Goal: Transaction & Acquisition: Download file/media

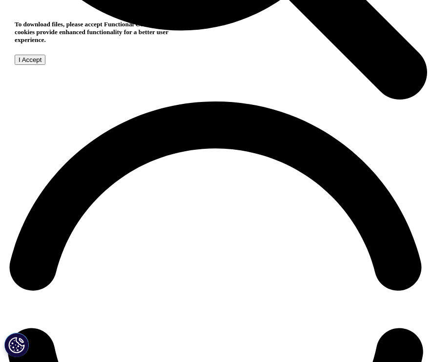
scroll to position [765, 0]
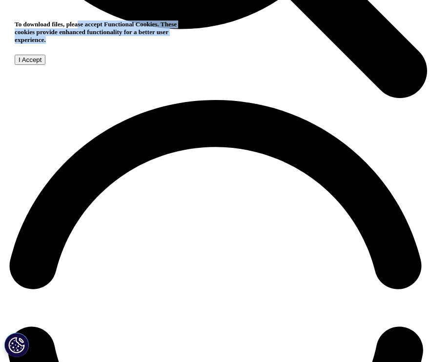
drag, startPoint x: 128, startPoint y: 31, endPoint x: 82, endPoint y: 75, distance: 64.6
click at [82, 44] on h5 "To download files, please accept Functional Cookies. These cookies provide enha…" at bounding box center [102, 32] width 174 height 23
click at [45, 65] on input "I Accept" at bounding box center [30, 60] width 31 height 10
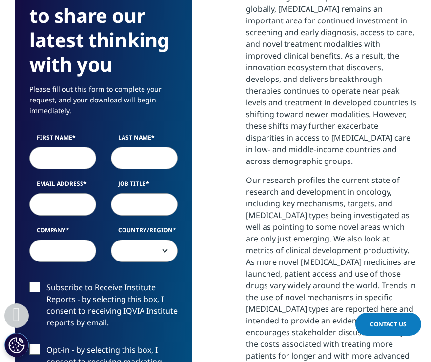
scroll to position [682, 0]
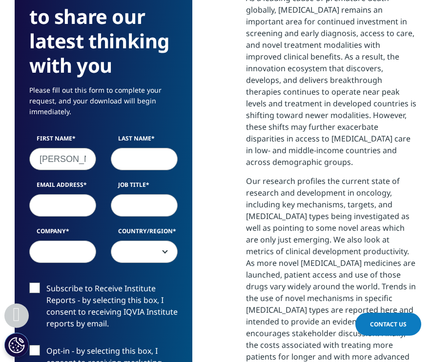
type input "[PERSON_NAME]"
type input "gahyun"
type input "rkgus"
type input "[EMAIL_ADDRESS][DOMAIN_NAME]"
type input "student"
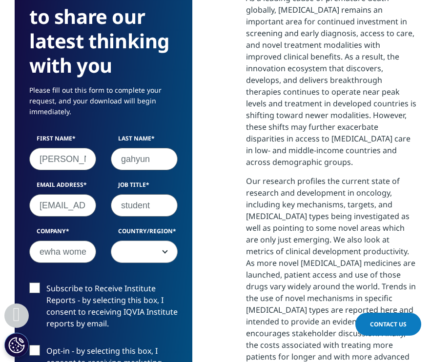
type input "ewha women's university"
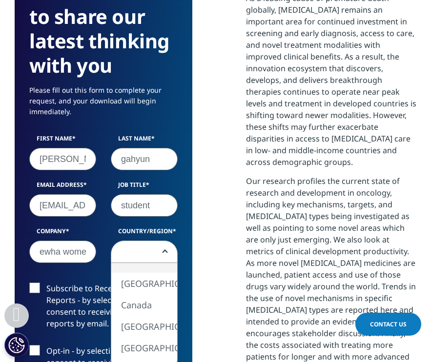
click at [154, 241] on span at bounding box center [144, 252] width 66 height 22
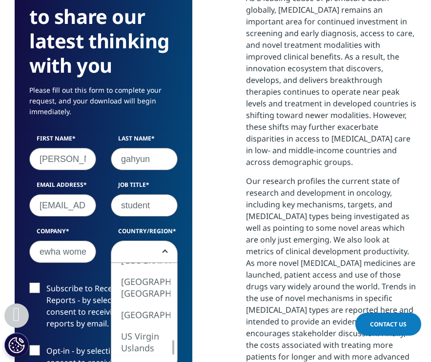
select select "[GEOGRAPHIC_DATA]"
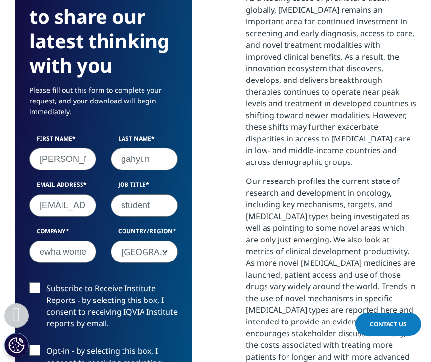
click at [40, 283] on label "Subscribe to Receive Institute Reports - by selecting this box, I consent to re…" at bounding box center [103, 309] width 148 height 52
click at [46, 283] on input "Subscribe to Receive Institute Reports - by selecting this box, I consent to re…" at bounding box center [46, 283] width 0 height 0
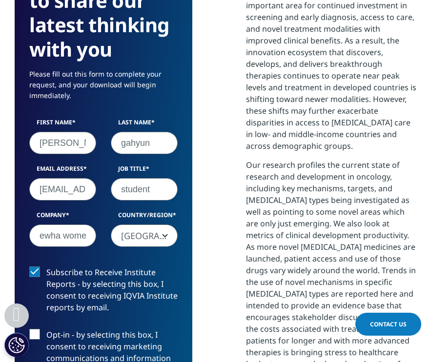
scroll to position [820, 0]
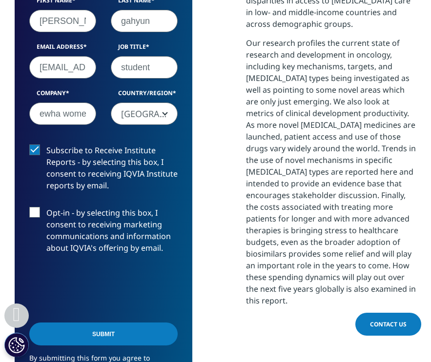
click at [32, 207] on label "Opt-in - by selecting this box, I consent to receiving marketing communications…" at bounding box center [103, 233] width 148 height 52
click at [46, 207] on input "Opt-in - by selecting this box, I consent to receiving marketing communications…" at bounding box center [46, 207] width 0 height 0
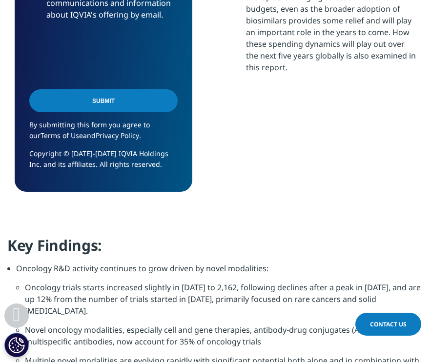
scroll to position [970, 0]
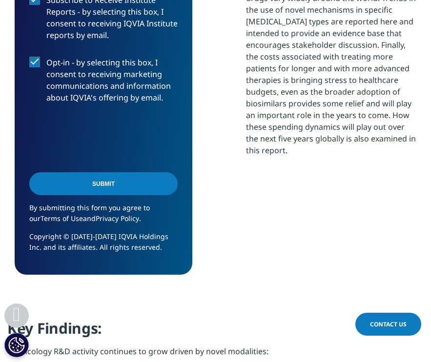
click at [36, 57] on label "Opt-in - by selecting this box, I consent to receiving marketing communications…" at bounding box center [103, 83] width 148 height 52
click at [46, 57] on input "Opt-in - by selecting this box, I consent to receiving marketing communications…" at bounding box center [46, 57] width 0 height 0
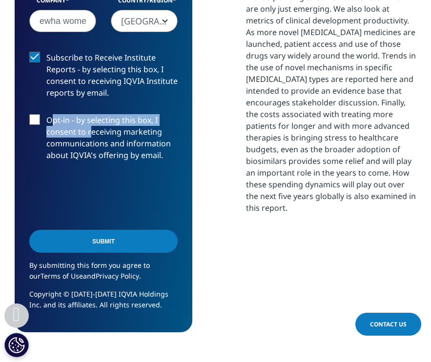
drag, startPoint x: 54, startPoint y: 105, endPoint x: 109, endPoint y: 110, distance: 55.4
click at [90, 114] on label "Opt-in - by selecting this box, I consent to receiving marketing communications…" at bounding box center [103, 140] width 148 height 52
click at [46, 114] on input "Opt-in - by selecting this box, I consent to receiving marketing communications…" at bounding box center [46, 114] width 0 height 0
click at [119, 114] on label "Opt-in - by selecting this box, I consent to receiving marketing communications…" at bounding box center [103, 140] width 148 height 52
click at [46, 114] on input "Opt-in - by selecting this box, I consent to receiving marketing communications…" at bounding box center [46, 114] width 0 height 0
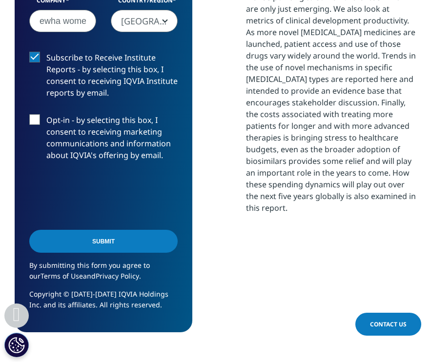
click at [82, 230] on input "Submit" at bounding box center [103, 241] width 148 height 23
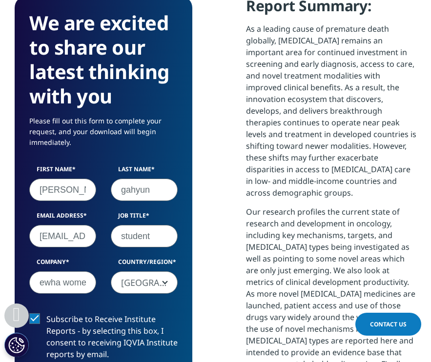
scroll to position [646, 0]
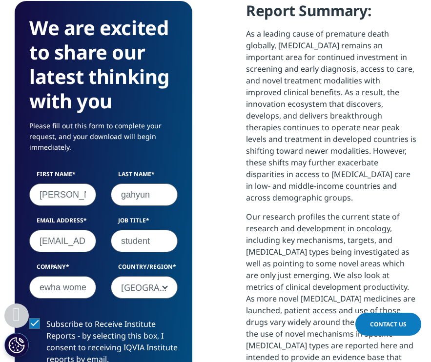
click at [76, 231] on input "[EMAIL_ADDRESS][DOMAIN_NAME]" at bounding box center [62, 241] width 67 height 22
click at [82, 230] on input "[EMAIL_ADDRESS][DOMAIN_NAME]" at bounding box center [62, 241] width 67 height 22
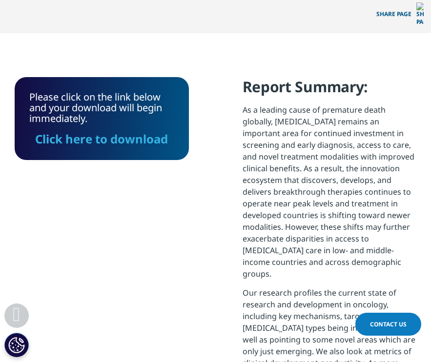
scroll to position [509, 0]
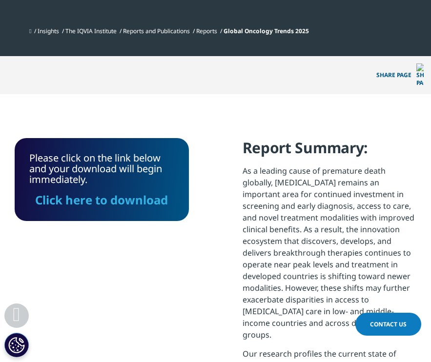
click at [59, 153] on div "Please click on the link below and your download will begin immediately. Click …" at bounding box center [101, 180] width 145 height 54
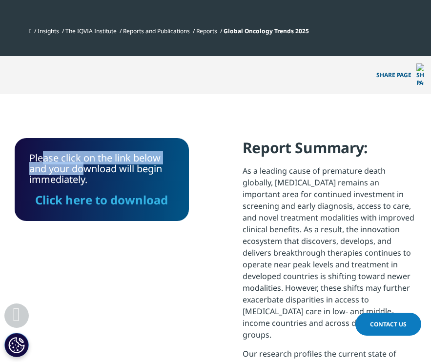
drag, startPoint x: 49, startPoint y: 143, endPoint x: 83, endPoint y: 151, distance: 34.3
click at [83, 153] on div "Please click on the link below and your download will begin immediately. Click …" at bounding box center [101, 180] width 145 height 54
click at [85, 154] on div "Please click on the link below and your download will begin immediately. Click …" at bounding box center [101, 180] width 145 height 54
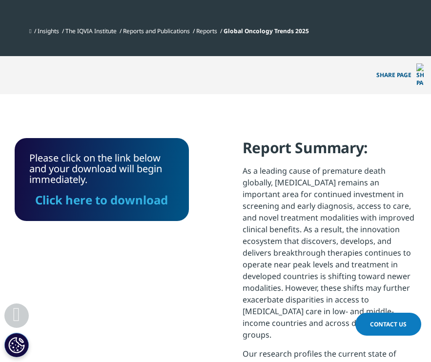
click at [93, 192] on link "Click here to download" at bounding box center [101, 200] width 133 height 16
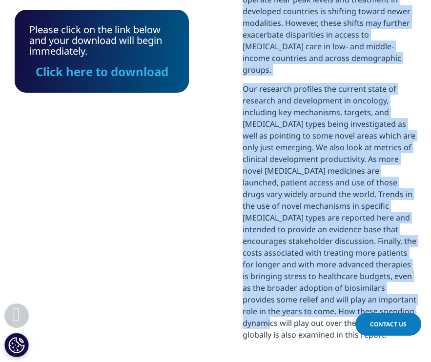
scroll to position [775, 0]
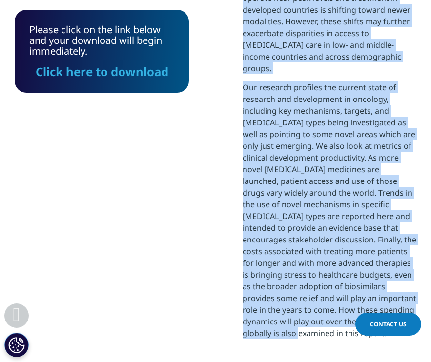
drag, startPoint x: 246, startPoint y: 21, endPoint x: 393, endPoint y: 293, distance: 309.3
click at [393, 293] on div "Report Summary: As a leading cause of premature death globally, [MEDICAL_DATA] …" at bounding box center [330, 109] width 174 height 475
copy div "Report Summary: As a leading cause of premature death globally, [MEDICAL_DATA] …"
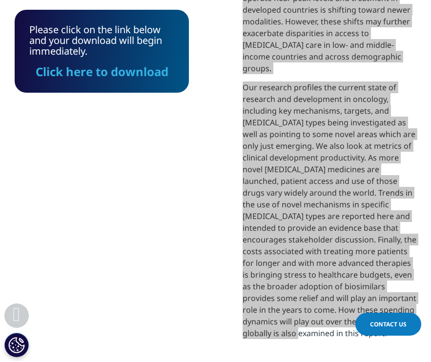
drag, startPoint x: 30, startPoint y: 208, endPoint x: 277, endPoint y: 251, distance: 250.7
click at [277, 251] on p "Our research profiles the current state of research and development in oncology…" at bounding box center [330, 214] width 174 height 265
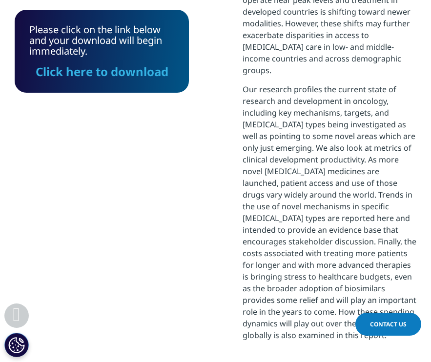
click at [293, 221] on p "Our research profiles the current state of research and development in oncology…" at bounding box center [330, 215] width 174 height 265
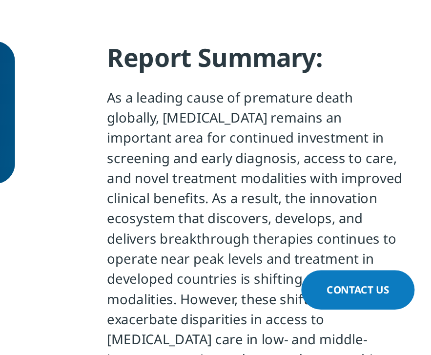
scroll to position [477, 0]
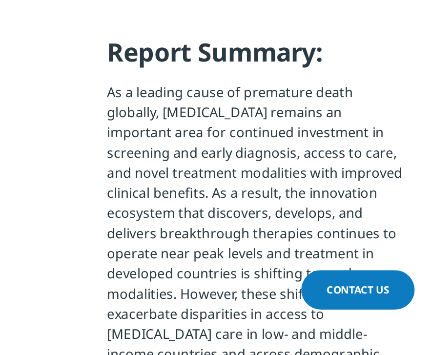
click at [243, 196] on p "As a leading cause of premature death globally, [MEDICAL_DATA] remains an impor…" at bounding box center [330, 287] width 174 height 183
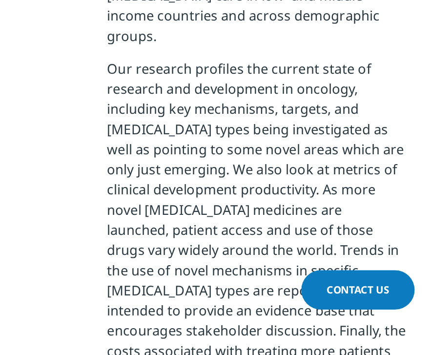
scroll to position [726, 0]
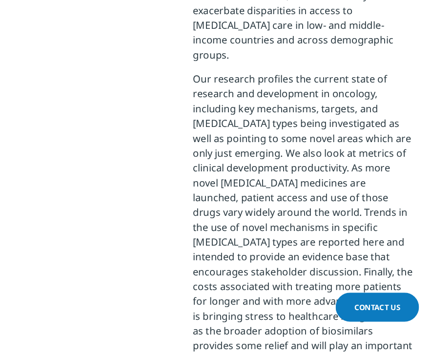
click at [243, 131] on p "Our research profiles the current state of research and development in oncology…" at bounding box center [330, 263] width 174 height 265
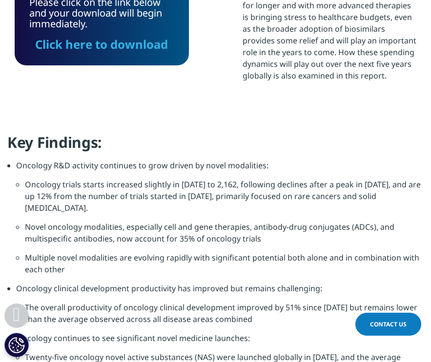
scroll to position [850, 0]
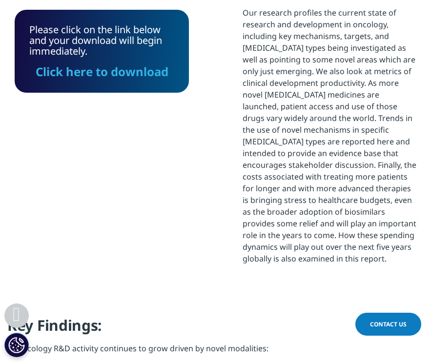
click at [134, 71] on link "Click here to download" at bounding box center [102, 71] width 133 height 16
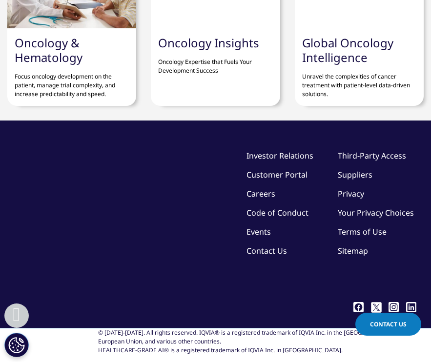
scroll to position [3483, 0]
click at [372, 327] on span "Contact Us" at bounding box center [388, 324] width 37 height 8
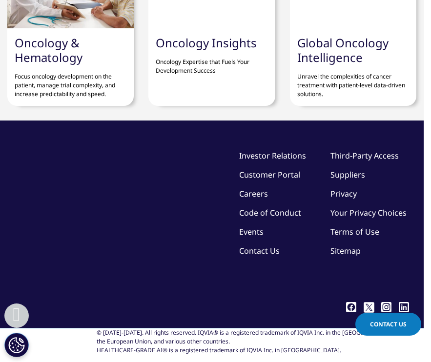
scroll to position [463, 394]
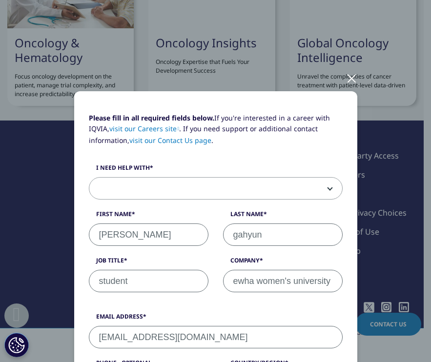
click at [352, 81] on div at bounding box center [351, 77] width 11 height 27
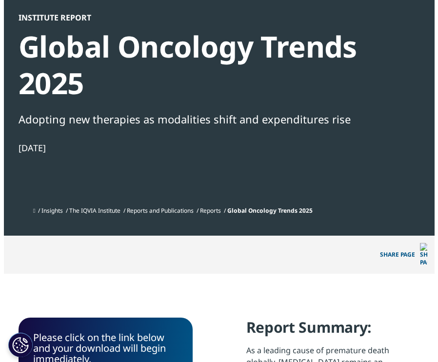
scroll to position [0, 0]
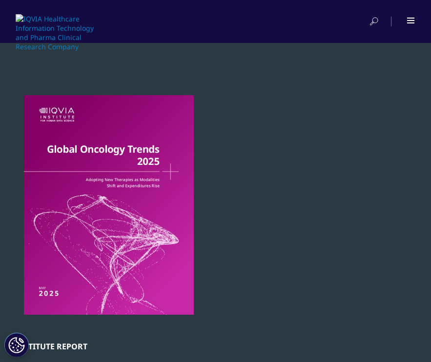
click at [416, 21] on div at bounding box center [215, 21] width 431 height 43
click at [412, 21] on span at bounding box center [410, 20] width 7 height 1
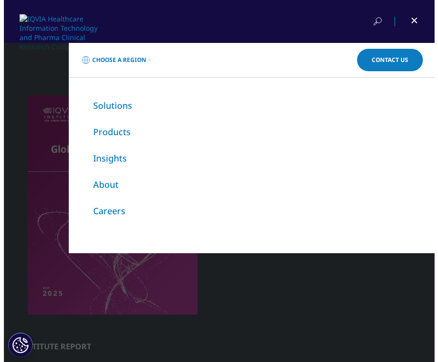
scroll to position [83, 178]
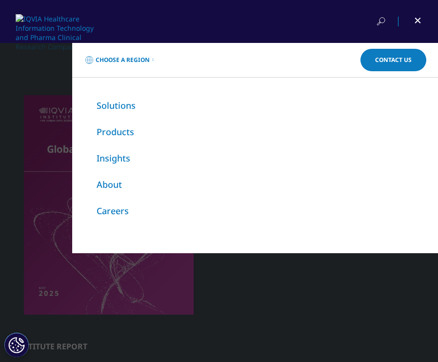
click at [114, 158] on link "Insights" at bounding box center [114, 158] width 34 height 12
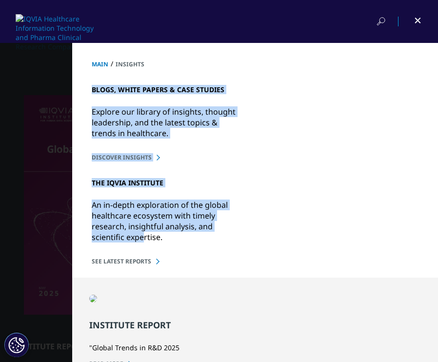
drag, startPoint x: 87, startPoint y: 92, endPoint x: 138, endPoint y: 233, distance: 150.2
click at [137, 233] on div "BLOGS, WHITE PAPERS & CASE STUDIES Explore our library of insights, thought lea…" at bounding box center [255, 172] width 366 height 209
click at [138, 233] on p "An in-depth exploration of the global healthcare ecosystem with timely research…" at bounding box center [165, 222] width 146 height 55
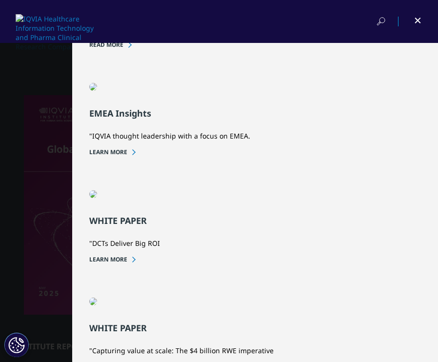
scroll to position [386, 0]
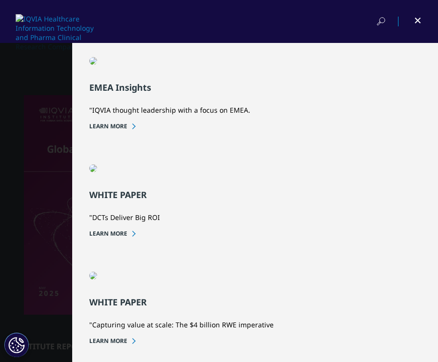
drag, startPoint x: 80, startPoint y: 123, endPoint x: 167, endPoint y: 140, distance: 88.6
drag, startPoint x: 107, startPoint y: 55, endPoint x: 123, endPoint y: 83, distance: 32.1
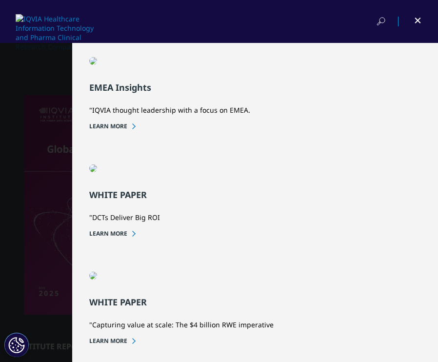
click at [123, 83] on div "EMEA Insights "IQVIA thought leadership with a focus on EMEA. Learn more" at bounding box center [257, 93] width 337 height 73
drag, startPoint x: 83, startPoint y: 77, endPoint x: 201, endPoint y: 90, distance: 119.3
click at [201, 90] on div "EMEA Insights "IQVIA thought leadership with a focus on EMEA. Learn more" at bounding box center [257, 93] width 337 height 73
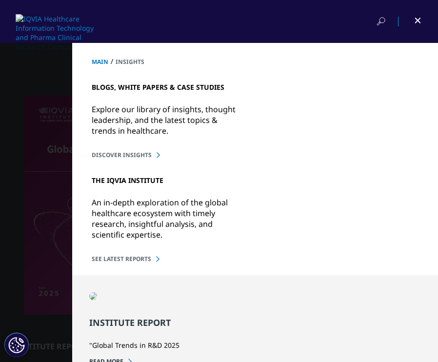
click at [193, 140] on p "Explore our library of insights, thought leadership, and the latest topics & tr…" at bounding box center [165, 121] width 146 height 44
click at [193, 137] on p "Explore our library of insights, thought leadership, and the latest topics & tr…" at bounding box center [165, 121] width 146 height 44
click at [194, 134] on p "Explore our library of insights, thought leadership, and the latest topics & tr…" at bounding box center [165, 121] width 146 height 44
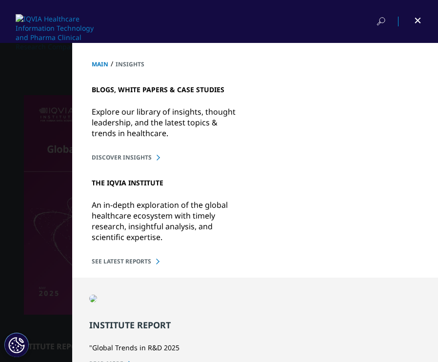
scroll to position [72, 0]
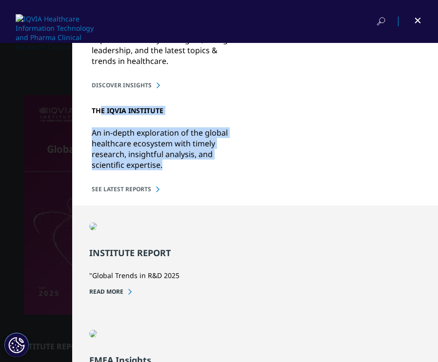
drag, startPoint x: 94, startPoint y: 110, endPoint x: 107, endPoint y: 171, distance: 62.5
click at [107, 172] on div "THE IQVIA INSTITUTE An in-depth exploration of the global healthcare ecosystem …" at bounding box center [255, 141] width 327 height 104
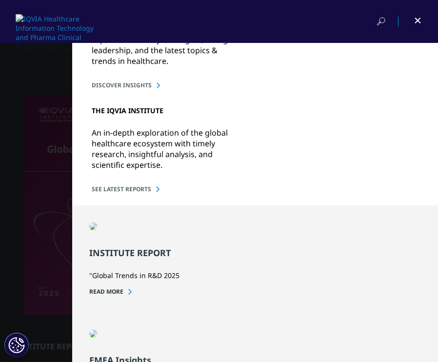
click at [108, 167] on p "An in-depth exploration of the global healthcare ecosystem with timely research…" at bounding box center [165, 150] width 146 height 55
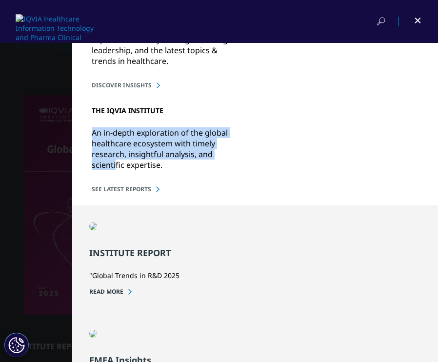
drag, startPoint x: 109, startPoint y: 155, endPoint x: 110, endPoint y: 122, distance: 33.7
click at [110, 122] on div "THE IQVIA INSTITUTE An in-depth exploration of the global healthcare ecosystem …" at bounding box center [255, 141] width 327 height 104
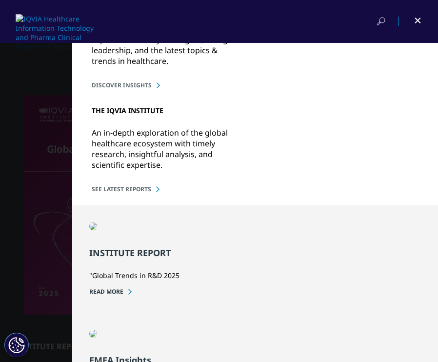
click at [106, 134] on p "An in-depth exploration of the global healthcare ecosystem with timely research…" at bounding box center [165, 150] width 146 height 55
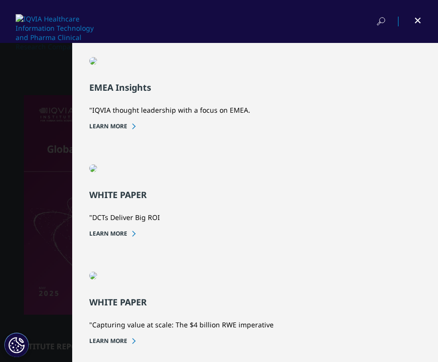
scroll to position [1042, 0]
drag, startPoint x: 108, startPoint y: 123, endPoint x: 126, endPoint y: 153, distance: 35.0
click at [126, 165] on div "WHITE PAPER "DCTs Deliver Big ROI LEARN MORE" at bounding box center [257, 201] width 337 height 73
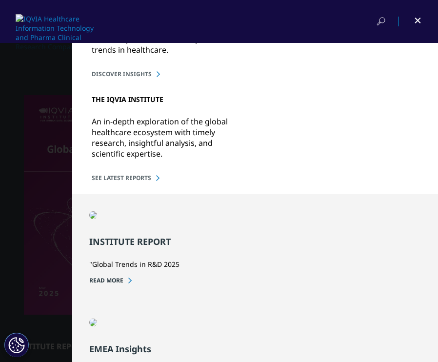
scroll to position [0, 0]
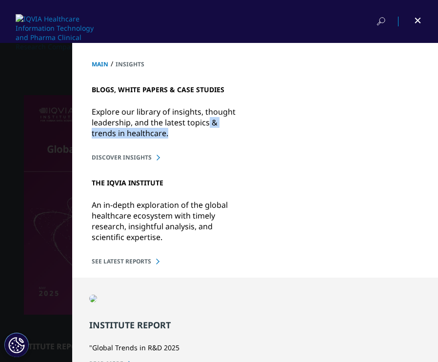
drag, startPoint x: 200, startPoint y: 125, endPoint x: 199, endPoint y: 120, distance: 5.9
click at [199, 122] on p "Explore our library of insights, thought leadership, and the latest topics & tr…" at bounding box center [165, 124] width 146 height 44
click at [200, 107] on p "Explore our library of insights, thought leadership, and the latest topics & tr…" at bounding box center [165, 124] width 146 height 44
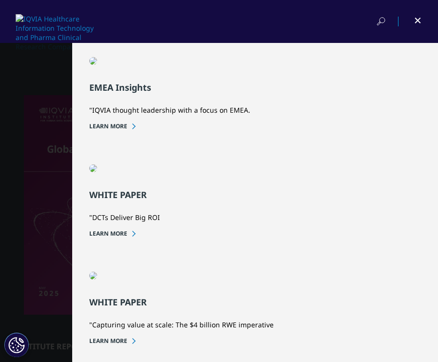
scroll to position [0, 0]
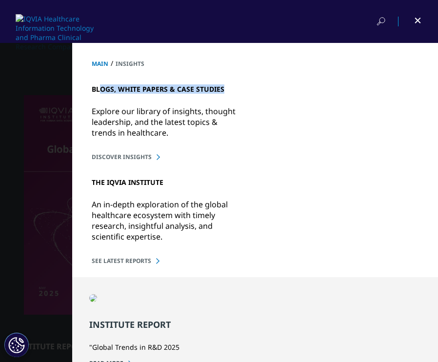
drag, startPoint x: 96, startPoint y: 85, endPoint x: 187, endPoint y: 96, distance: 92.4
click at [177, 96] on h5 "BLOGS, WHITE PAPERS & CASE STUDIES" at bounding box center [165, 84] width 146 height 33
click at [188, 96] on h5 "BLOGS, WHITE PAPERS & CASE STUDIES" at bounding box center [165, 84] width 146 height 33
drag, startPoint x: 124, startPoint y: 117, endPoint x: 121, endPoint y: 149, distance: 32.4
click at [121, 149] on div "BLOGS, WHITE PAPERS & CASE STUDIES Explore our library of insights, thought lea…" at bounding box center [255, 114] width 327 height 93
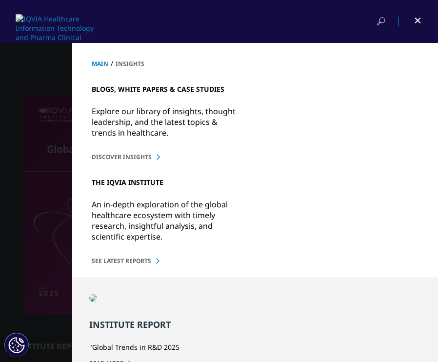
click at [121, 149] on div "BLOGS, WHITE PAPERS & CASE STUDIES Explore our library of insights, thought lea…" at bounding box center [255, 114] width 327 height 93
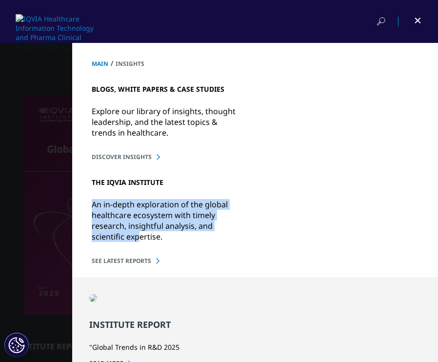
drag, startPoint x: 130, startPoint y: 190, endPoint x: 130, endPoint y: 232, distance: 42.5
click at [130, 232] on div "THE IQVIA INSTITUTE An in-depth exploration of the global healthcare ecosystem …" at bounding box center [255, 213] width 327 height 104
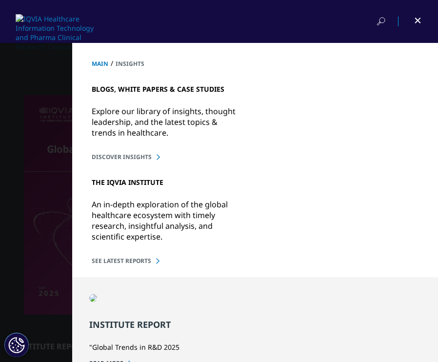
click at [130, 232] on p "An in-depth exploration of the global healthcare ecosystem with timely research…" at bounding box center [165, 221] width 146 height 55
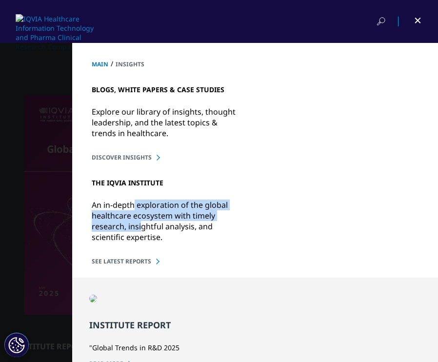
drag, startPoint x: 127, startPoint y: 203, endPoint x: 132, endPoint y: 232, distance: 29.8
click at [132, 229] on p "An in-depth exploration of the global healthcare ecosystem with timely research…" at bounding box center [165, 222] width 146 height 55
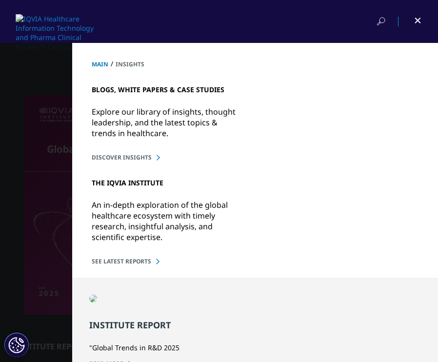
click at [132, 232] on p "An in-depth exploration of the global healthcare ecosystem with timely research…" at bounding box center [165, 222] width 146 height 55
click at [125, 106] on p "Explore our library of insights, thought leadership, and the latest topics & tr…" at bounding box center [165, 124] width 146 height 44
drag, startPoint x: 118, startPoint y: 77, endPoint x: 133, endPoint y: 147, distance: 72.0
click at [133, 147] on div "BLOGS, WHITE PAPERS & CASE STUDIES Explore our library of insights, thought lea…" at bounding box center [255, 114] width 327 height 93
click at [135, 142] on p "Explore our library of insights, thought leadership, and the latest topics & tr…" at bounding box center [165, 124] width 146 height 44
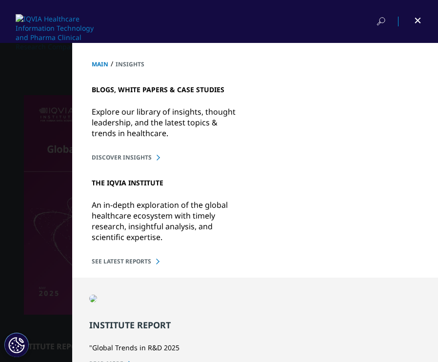
click at [113, 85] on h5 "BLOGS, WHITE PAPERS & CASE STUDIES" at bounding box center [165, 84] width 146 height 33
click at [115, 89] on h5 "BLOGS, WHITE PAPERS & CASE STUDIES" at bounding box center [165, 84] width 146 height 33
click at [126, 160] on link "DISCOVER INSIGHTS" at bounding box center [255, 157] width 327 height 8
